Goal: Task Accomplishment & Management: Use online tool/utility

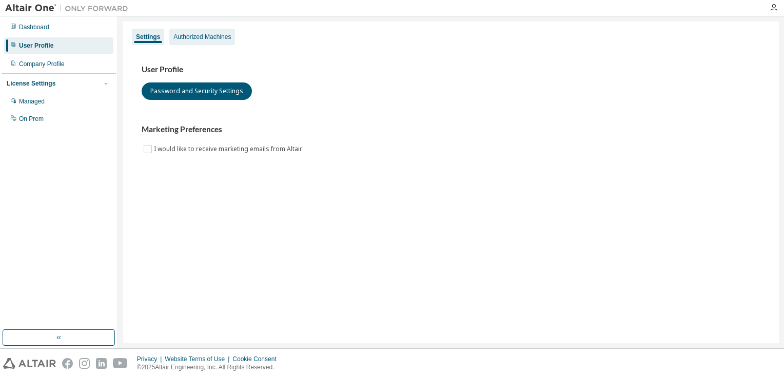
click at [197, 40] on div "Authorized Machines" at bounding box center [201, 37] width 57 height 8
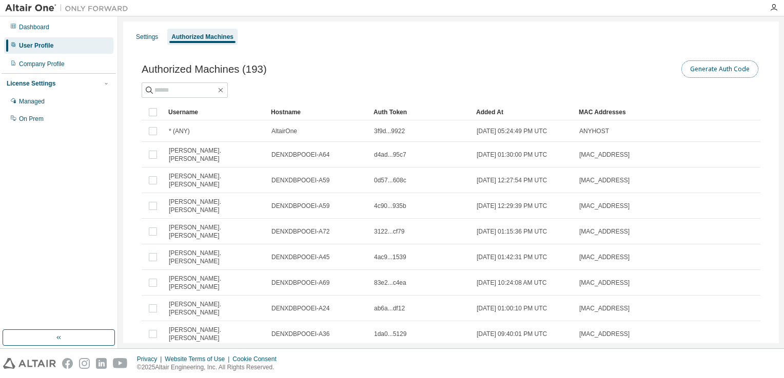
click at [707, 66] on button "Generate Auth Code" at bounding box center [719, 69] width 77 height 17
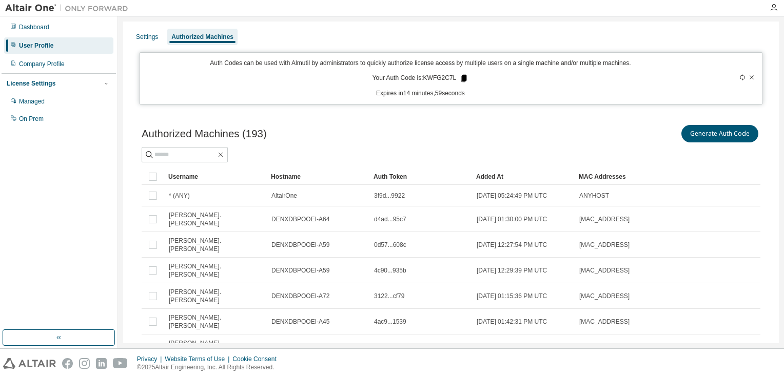
click at [461, 76] on icon at bounding box center [464, 78] width 6 height 7
